Goal: Information Seeking & Learning: Understand process/instructions

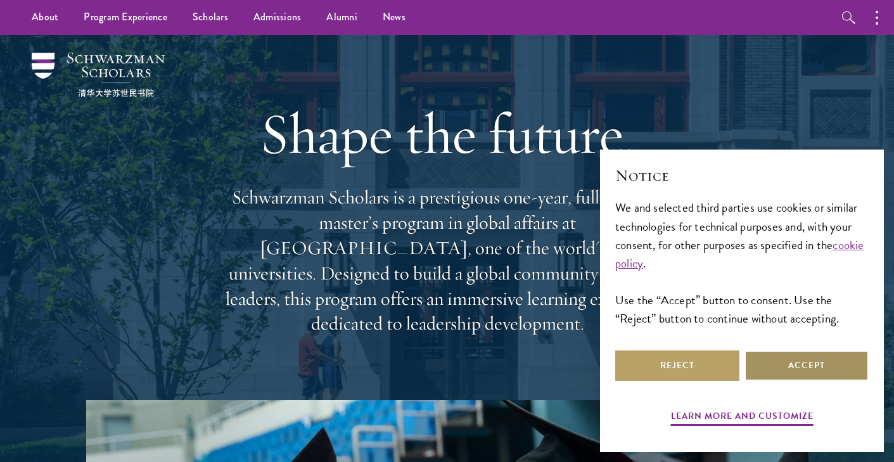
click at [794, 367] on button "Accept" at bounding box center [806, 365] width 124 height 30
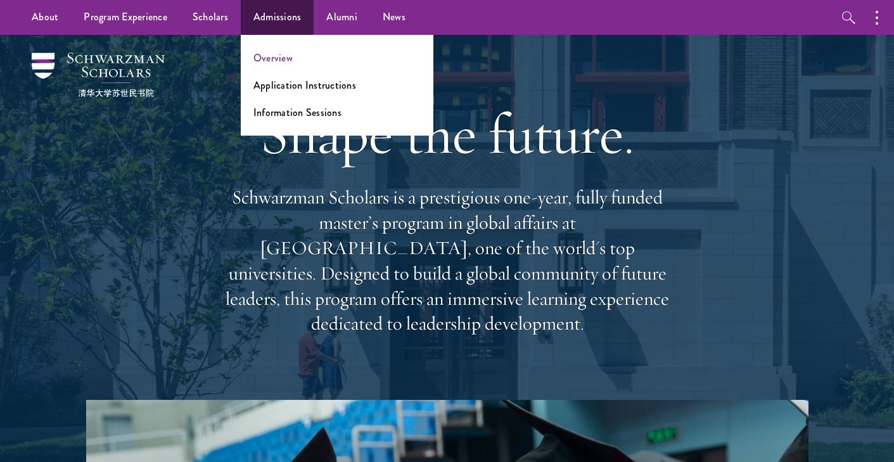
click at [276, 63] on link "Overview" at bounding box center [272, 58] width 39 height 15
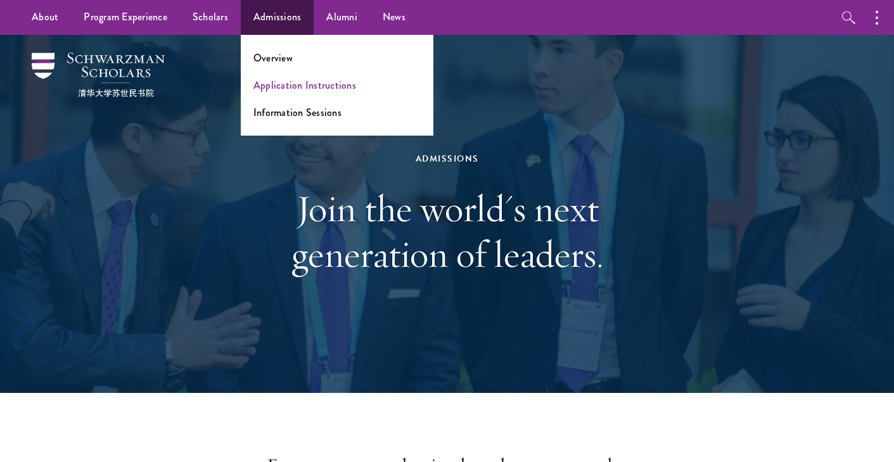
click at [310, 91] on link "Application Instructions" at bounding box center [304, 85] width 103 height 15
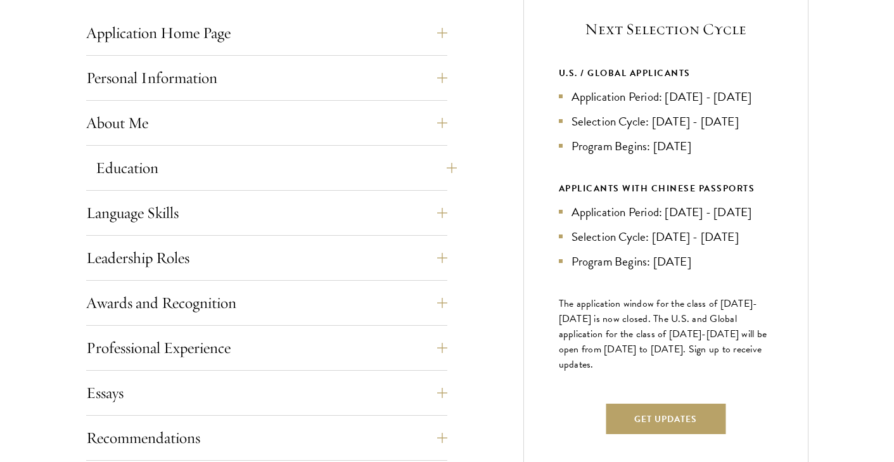
scroll to position [533, 0]
click at [452, 213] on button "Language Skills" at bounding box center [276, 213] width 361 height 30
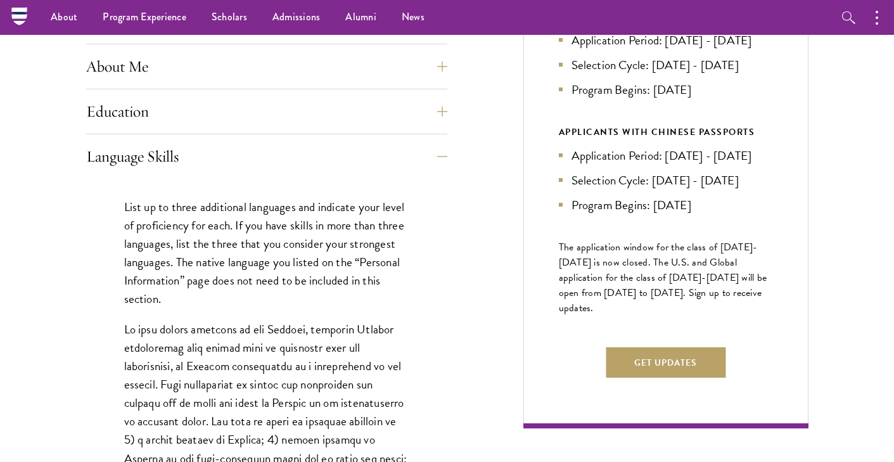
scroll to position [589, 0]
click at [443, 153] on button "Language Skills" at bounding box center [276, 156] width 361 height 30
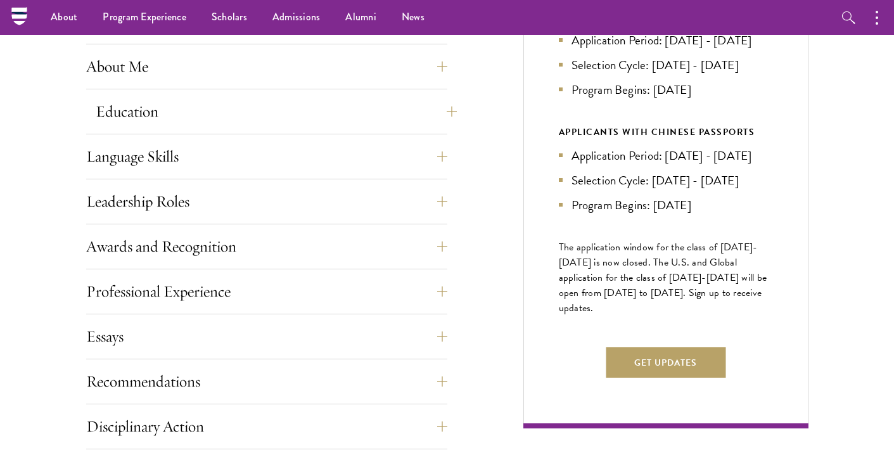
click at [447, 110] on button "Education" at bounding box center [276, 111] width 361 height 30
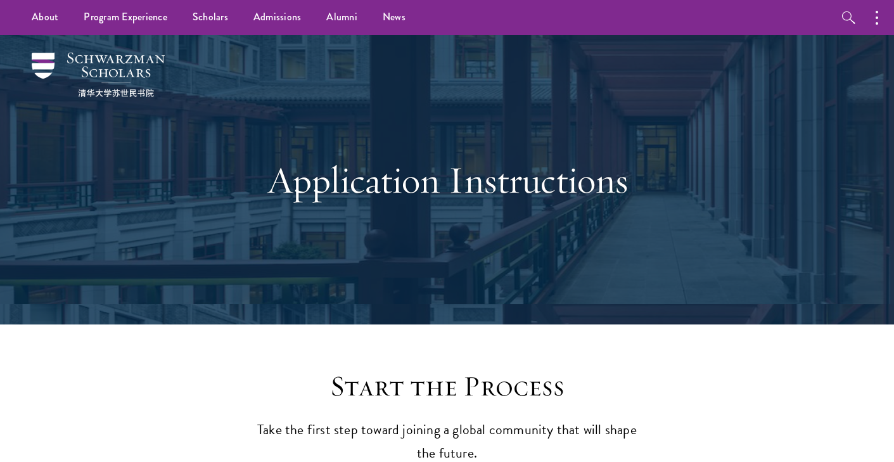
scroll to position [0, 0]
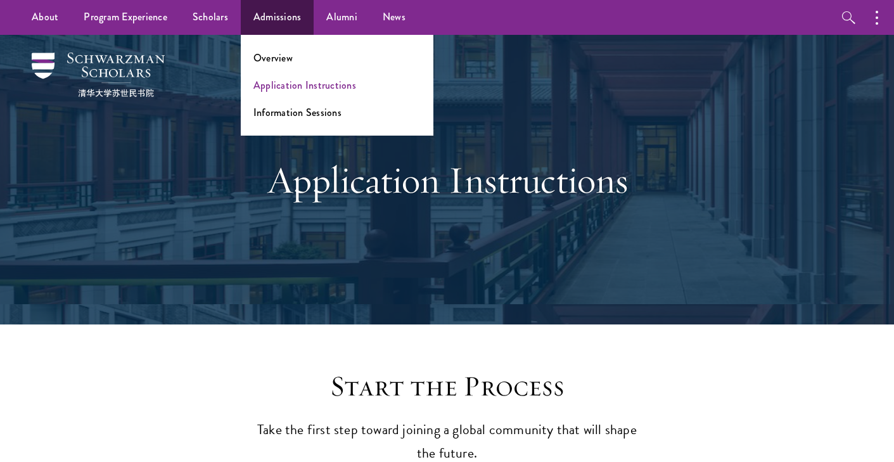
click at [287, 84] on link "Application Instructions" at bounding box center [304, 85] width 103 height 15
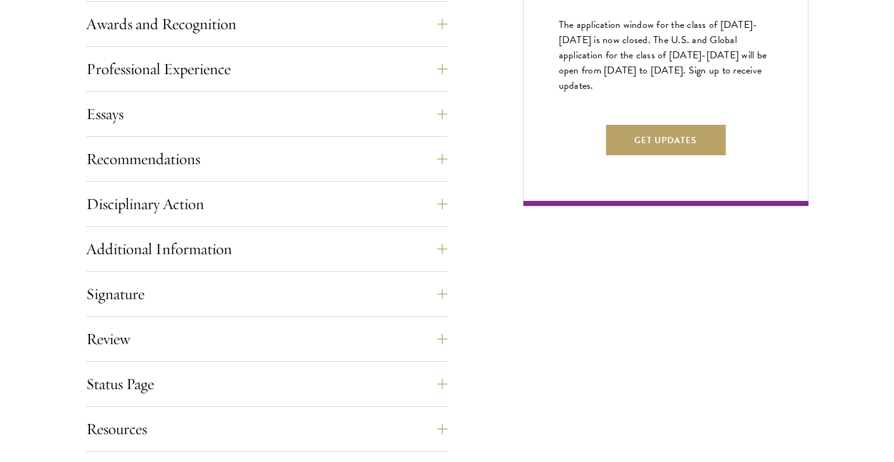
scroll to position [819, 0]
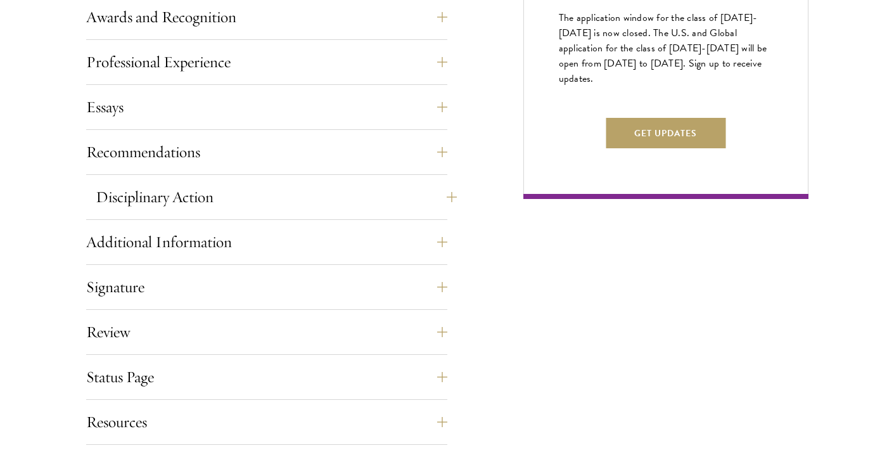
click at [449, 196] on button "Disciplinary Action" at bounding box center [276, 197] width 361 height 30
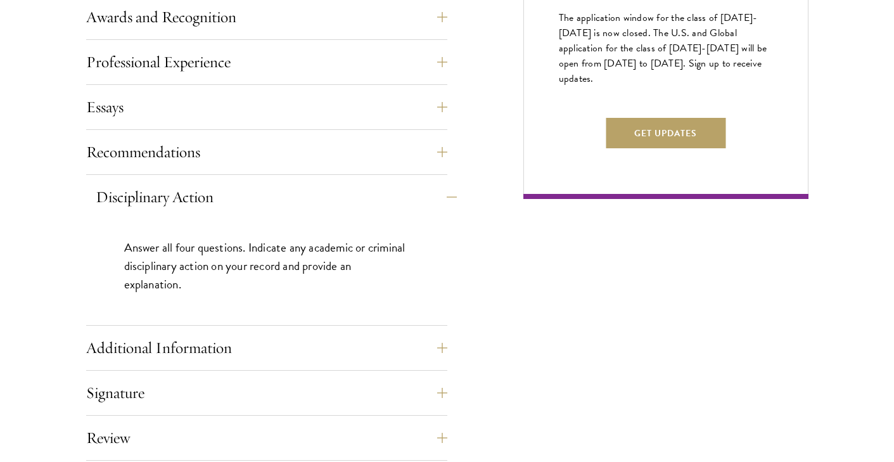
click at [450, 196] on button "Disciplinary Action" at bounding box center [276, 197] width 361 height 30
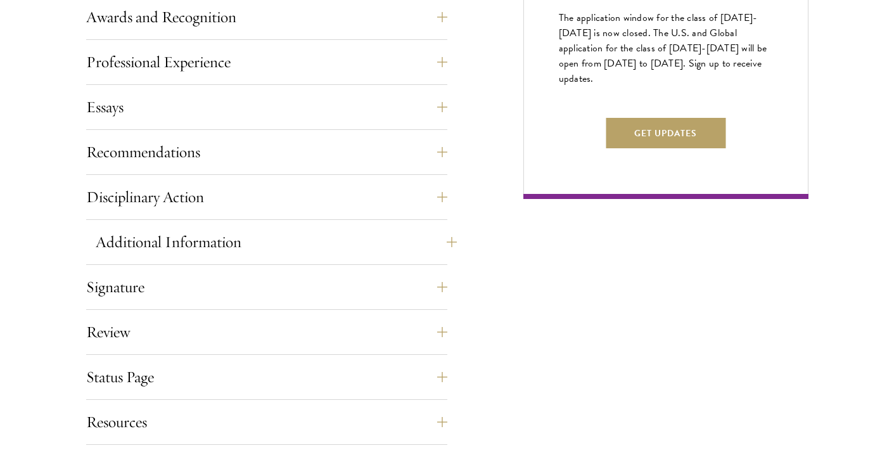
click at [444, 238] on button "Additional Information" at bounding box center [276, 242] width 361 height 30
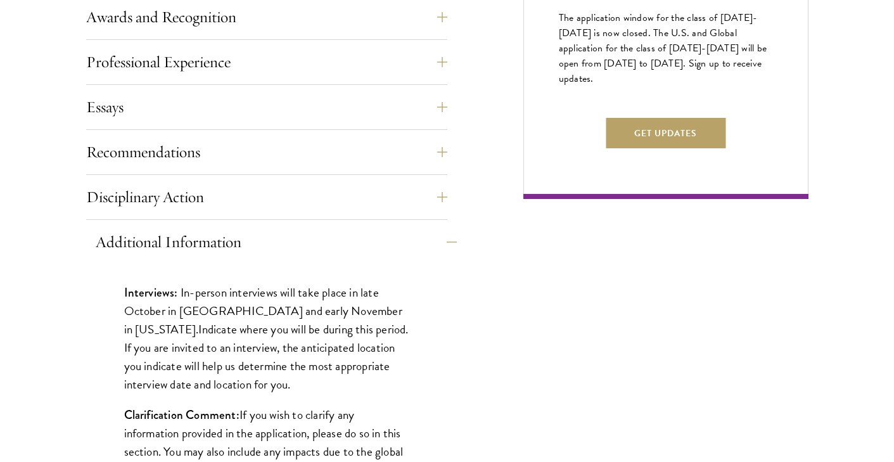
click at [447, 242] on button "Additional Information" at bounding box center [276, 242] width 361 height 30
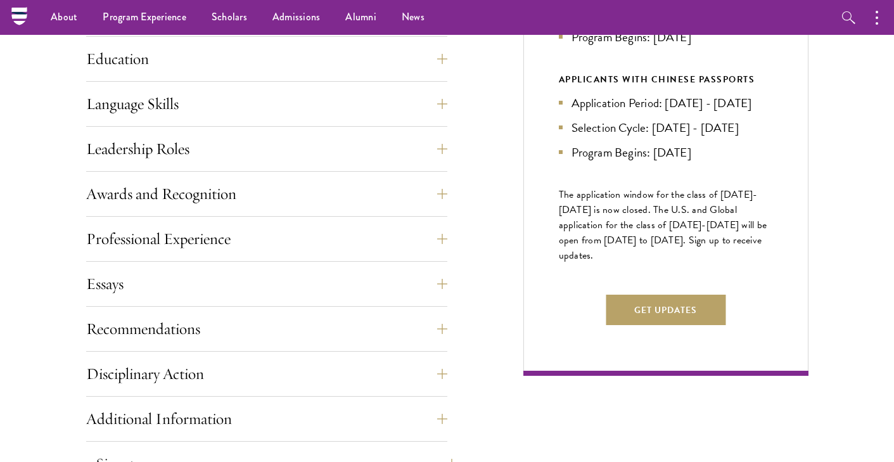
scroll to position [636, 0]
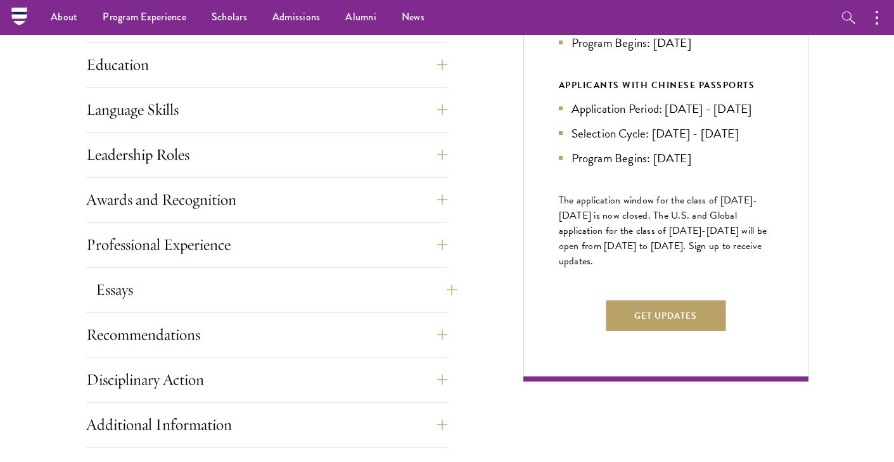
click at [451, 287] on button "Essays" at bounding box center [276, 289] width 361 height 30
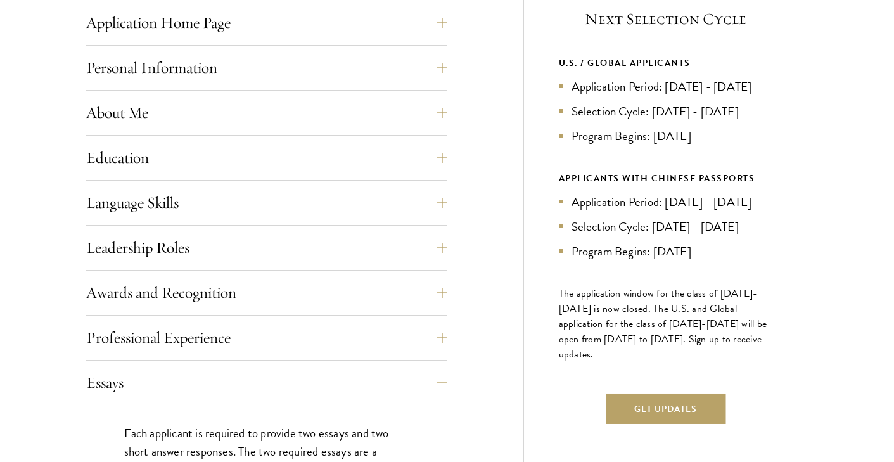
scroll to position [544, 0]
click at [442, 379] on button "Essays" at bounding box center [276, 382] width 361 height 30
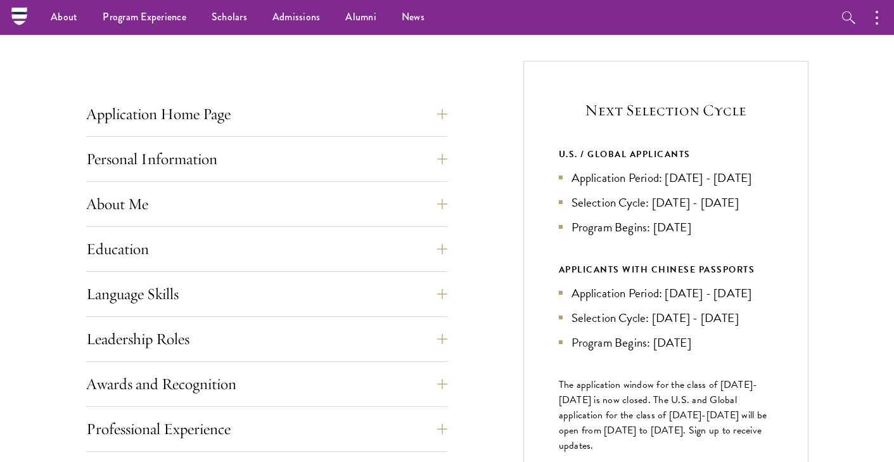
scroll to position [452, 0]
click at [450, 335] on button "Leadership Roles" at bounding box center [276, 339] width 361 height 30
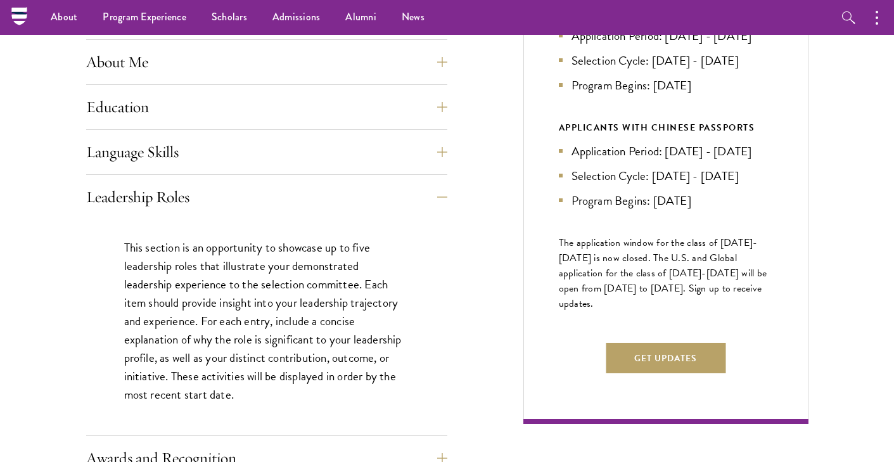
scroll to position [588, 0]
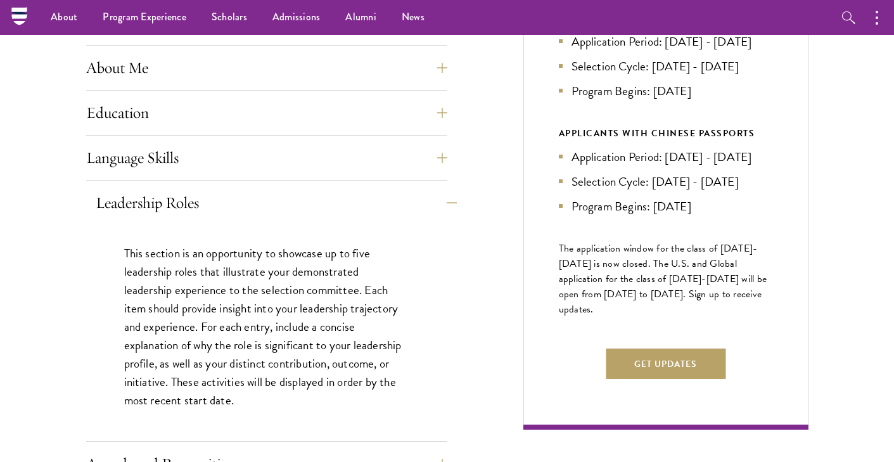
click at [452, 196] on button "Leadership Roles" at bounding box center [276, 203] width 361 height 30
